Goal: Task Accomplishment & Management: Use online tool/utility

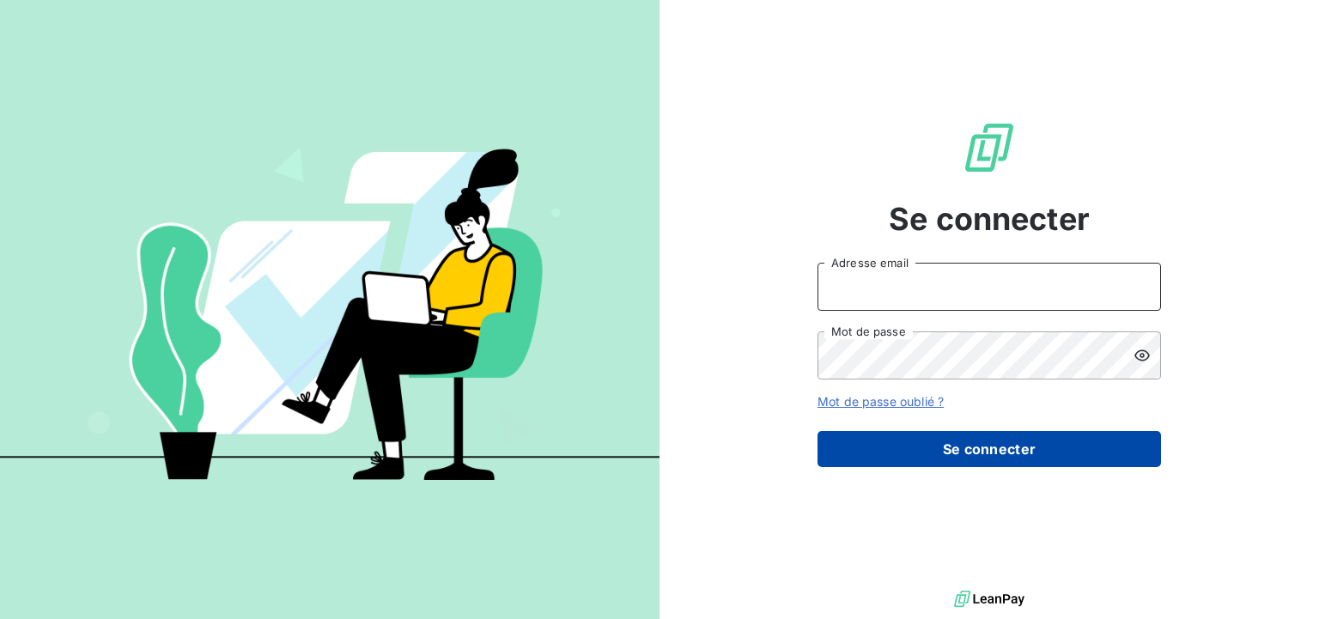
type input "pauline.castillazuelo@wessling.fr"
click at [959, 442] on button "Se connecter" at bounding box center [988, 449] width 343 height 36
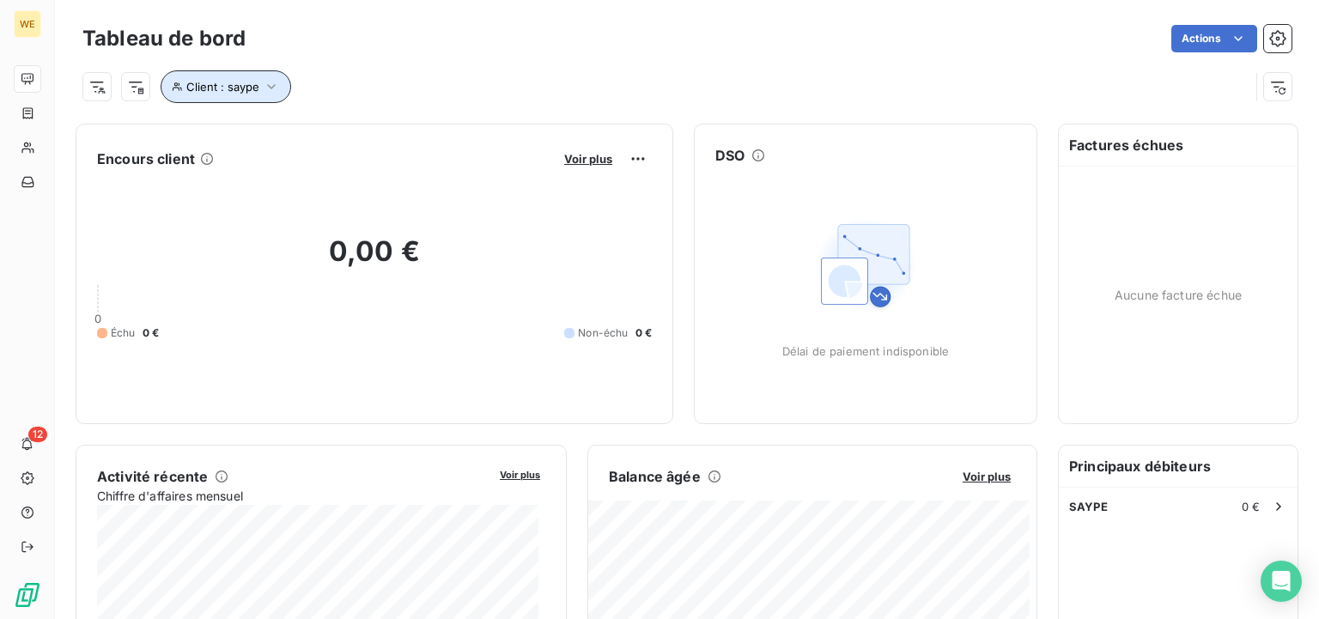
click at [265, 79] on icon "button" at bounding box center [271, 86] width 17 height 17
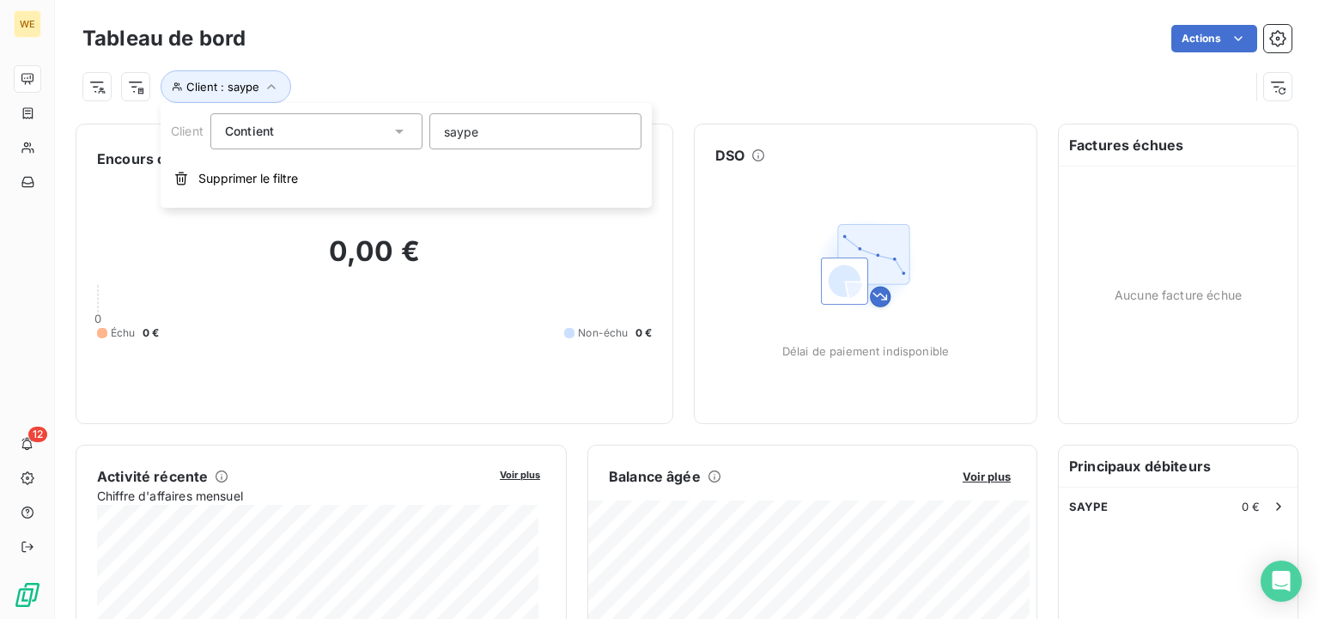
drag, startPoint x: 508, startPoint y: 124, endPoint x: 321, endPoint y: 126, distance: 187.2
click at [320, 126] on div "Client Contient like saype" at bounding box center [406, 131] width 470 height 36
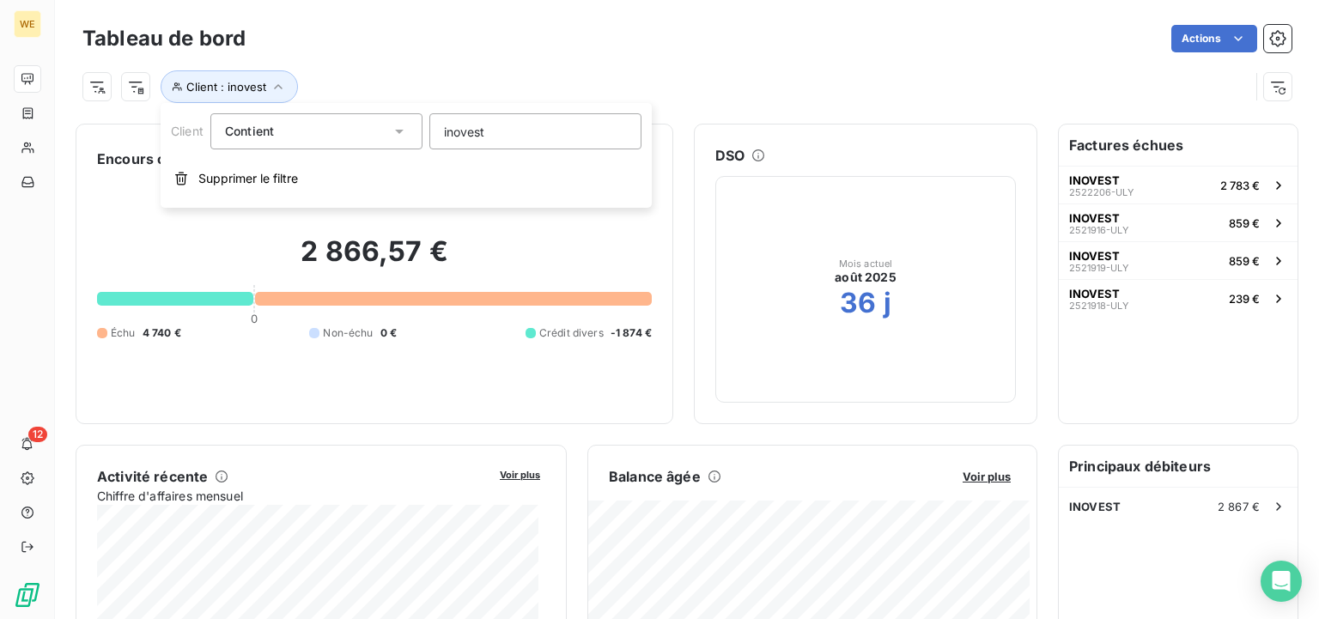
type input "inovest"
click at [404, 64] on div "Client : inovest" at bounding box center [686, 80] width 1209 height 46
